Goal: Task Accomplishment & Management: Manage account settings

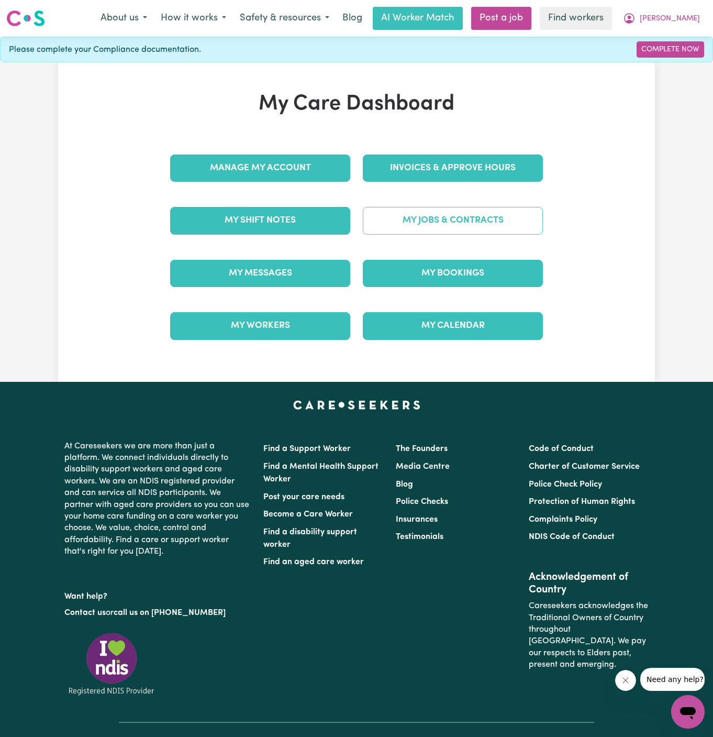
click at [489, 216] on link "My Jobs & Contracts" at bounding box center [453, 220] width 180 height 27
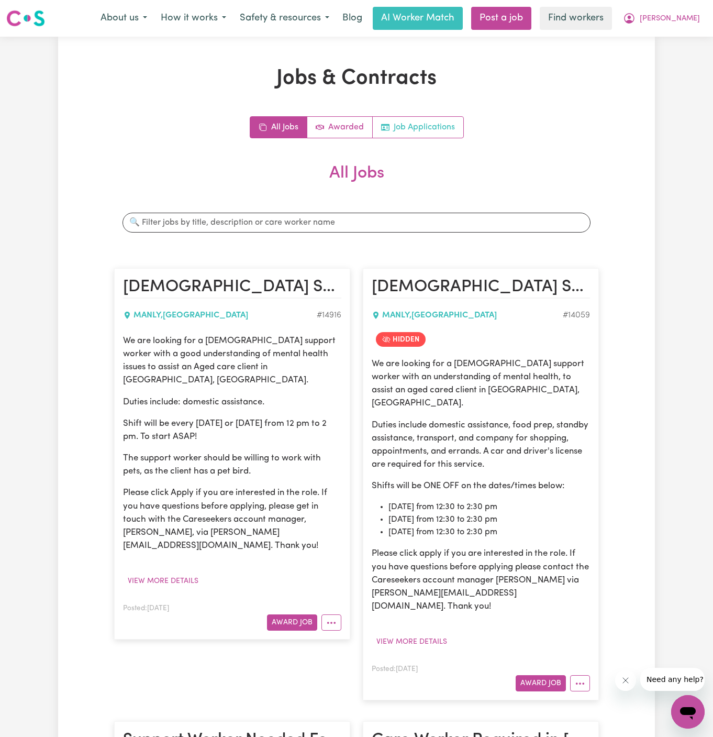
click at [425, 124] on link "Job Applications" at bounding box center [418, 127] width 91 height 21
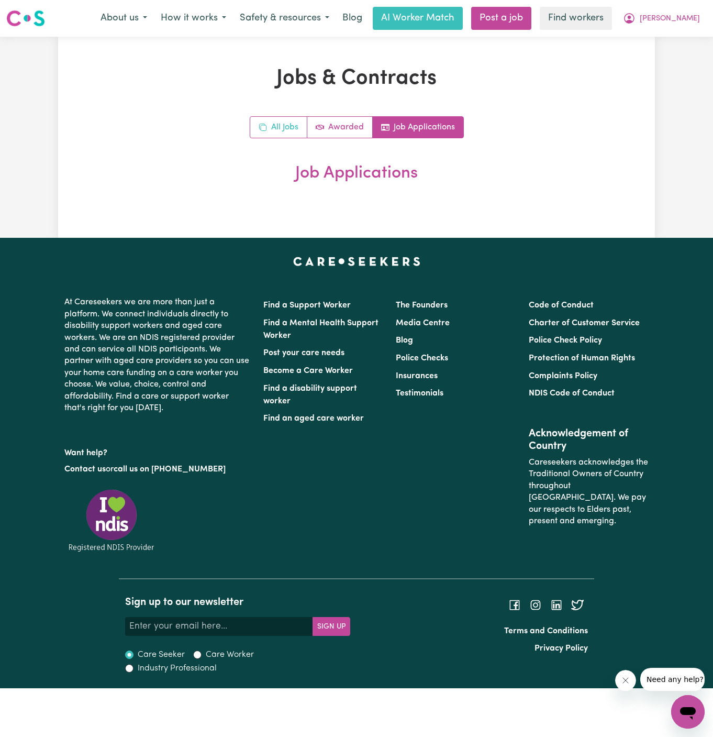
click at [269, 135] on link "All Jobs" at bounding box center [278, 127] width 57 height 21
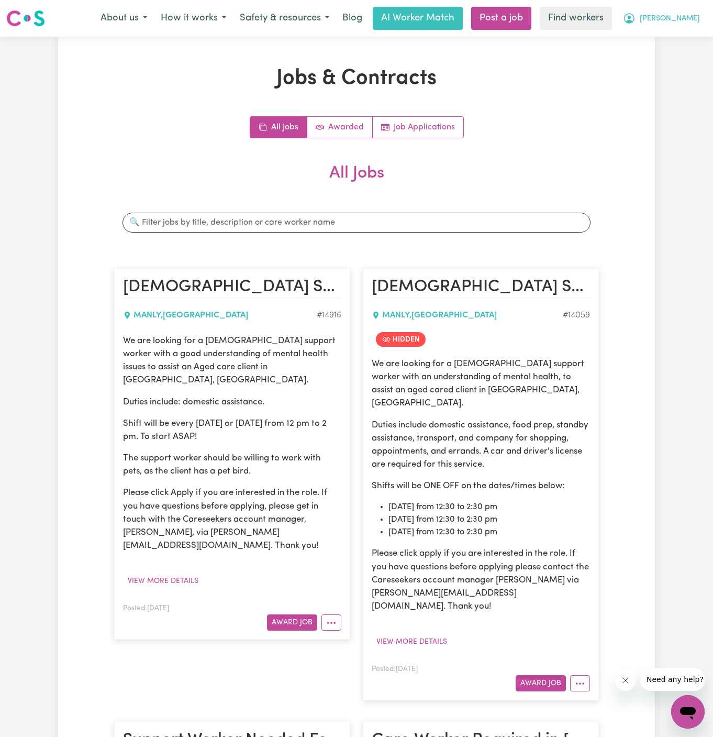
click at [689, 14] on span "[PERSON_NAME]" at bounding box center [670, 19] width 60 height 12
click at [687, 42] on link "My Dashboard" at bounding box center [665, 41] width 83 height 20
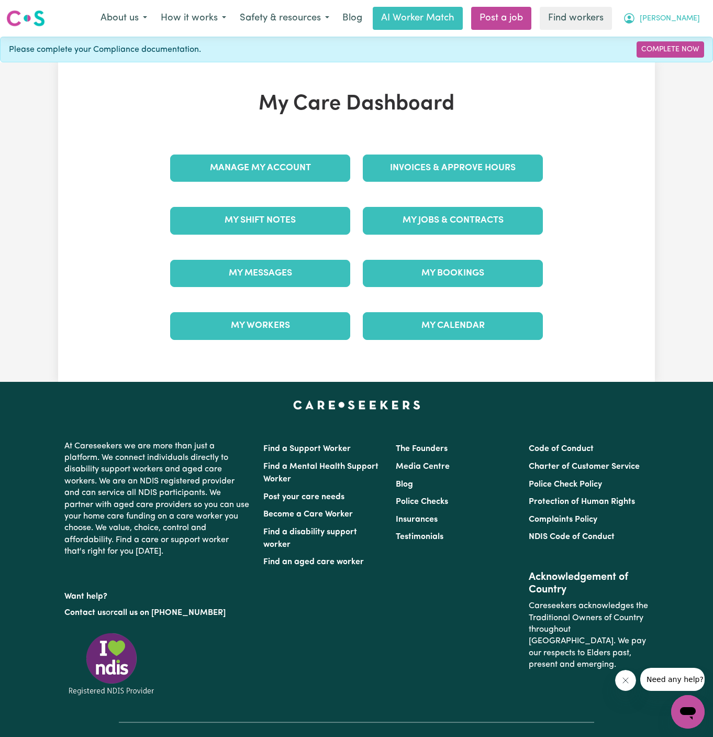
click at [689, 23] on span "[PERSON_NAME]" at bounding box center [670, 19] width 60 height 12
click at [687, 55] on link "Logout" at bounding box center [665, 60] width 83 height 20
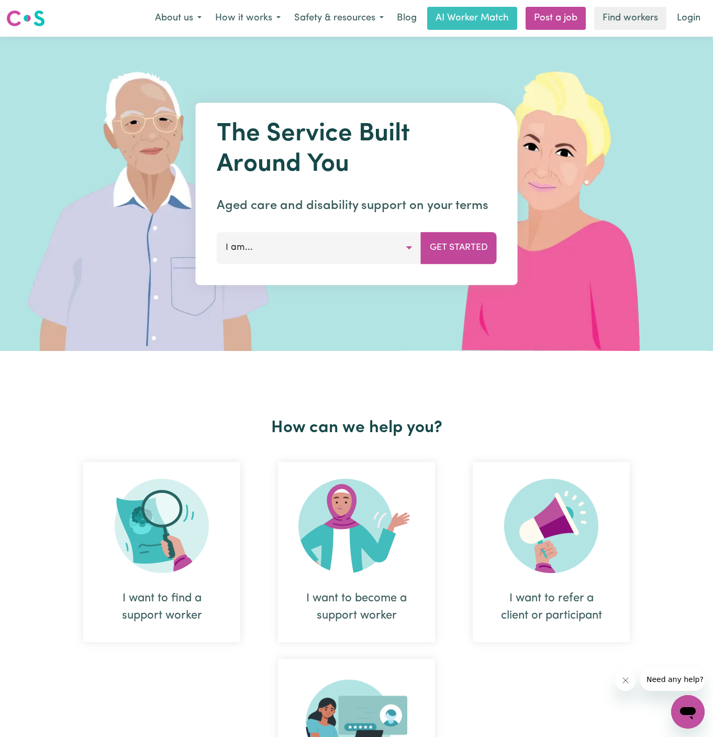
click at [692, 6] on div "Menu About us How it works Safety & resources Blog AI Worker Match Post a job F…" at bounding box center [356, 18] width 713 height 24
click at [692, 14] on link "Login" at bounding box center [689, 18] width 36 height 23
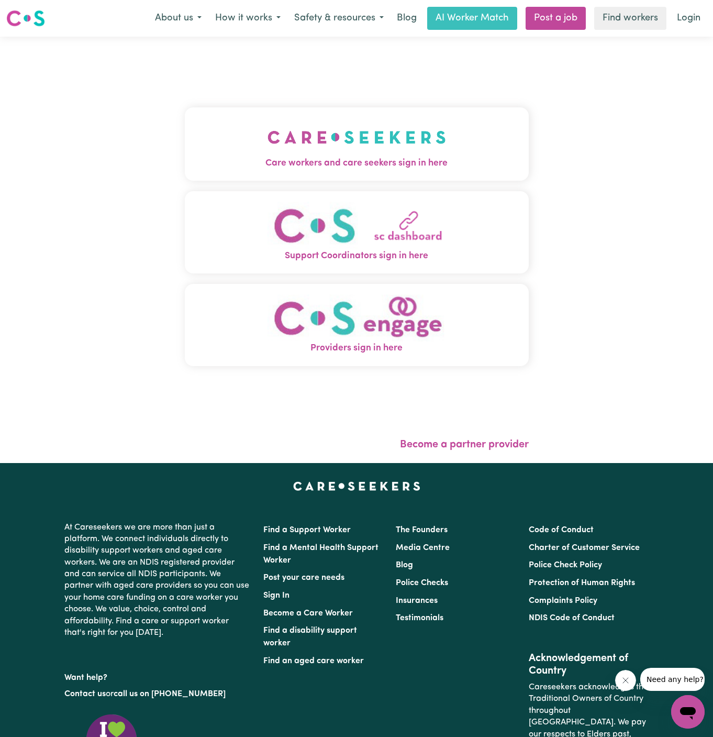
click at [317, 161] on span "Care workers and care seekers sign in here" at bounding box center [357, 164] width 344 height 14
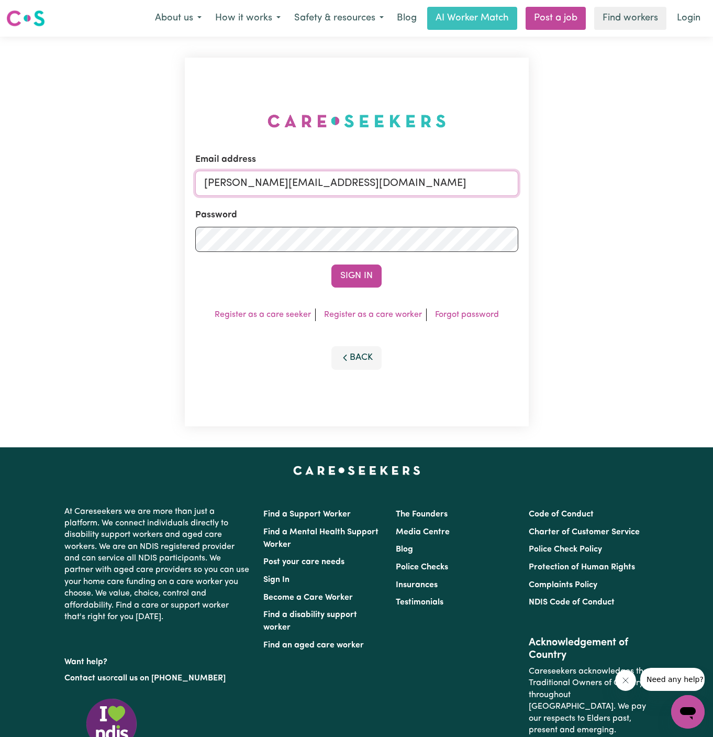
click at [438, 193] on input "[PERSON_NAME][EMAIL_ADDRESS][DOMAIN_NAME]" at bounding box center [356, 183] width 323 height 25
drag, startPoint x: 258, startPoint y: 186, endPoint x: 669, endPoint y: 199, distance: 411.3
click at [669, 199] on div "Email address [EMAIL_ADDRESS][DOMAIN_NAME] Password Sign In Register as a care …" at bounding box center [356, 242] width 713 height 411
type input "[EMAIL_ADDRESS][PERSON_NAME][DOMAIN_NAME]"
click at [331, 264] on button "Sign In" at bounding box center [356, 275] width 50 height 23
